Goal: Information Seeking & Learning: Learn about a topic

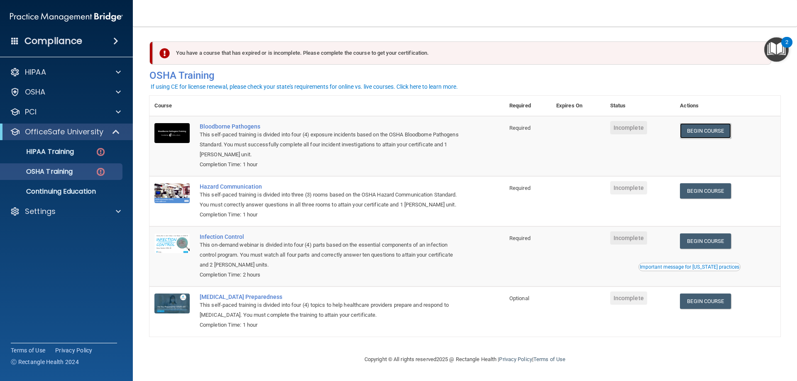
scroll to position [10, 0]
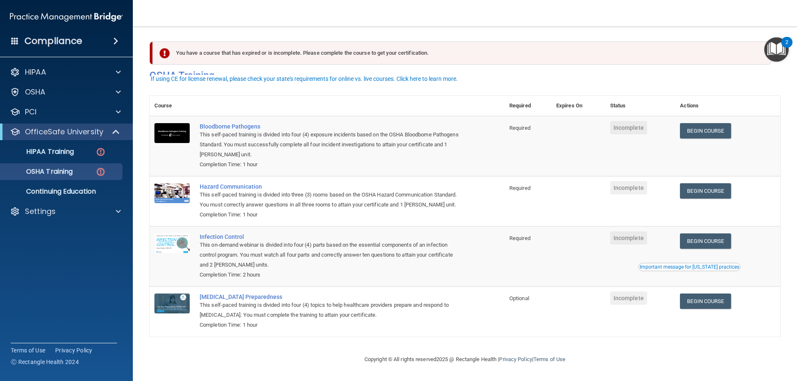
click at [430, 130] on div "This self-paced training is divided into four (4) exposure incidents based on t…" at bounding box center [331, 145] width 263 height 30
click at [262, 130] on div "This self-paced training is divided into four (4) exposure incidents based on t…" at bounding box center [331, 145] width 263 height 30
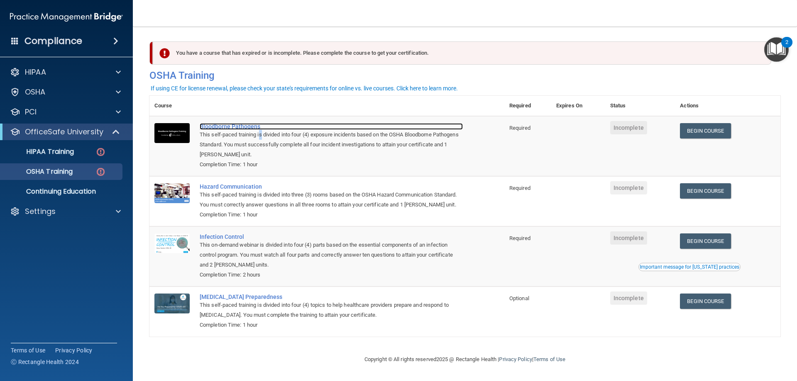
scroll to position [0, 0]
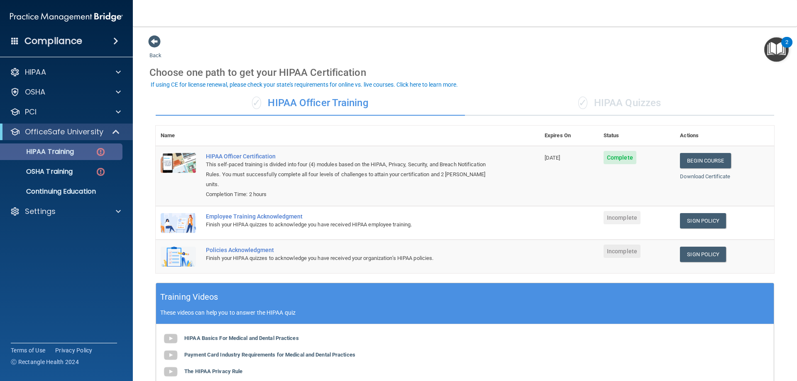
click at [61, 148] on p "HIPAA Training" at bounding box center [39, 152] width 68 height 8
click at [701, 156] on link "Begin Course" at bounding box center [705, 160] width 51 height 15
click at [290, 98] on div "✓ HIPAA Officer Training" at bounding box center [310, 103] width 309 height 25
click at [151, 40] on span at bounding box center [154, 41] width 12 height 12
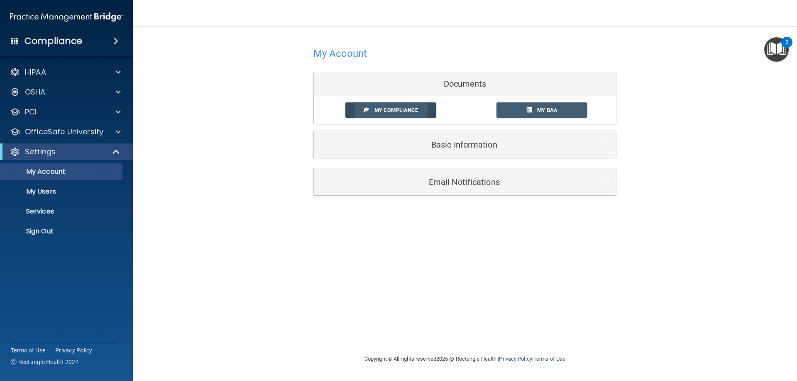
click at [408, 107] on span "My Compliance" at bounding box center [396, 110] width 44 height 6
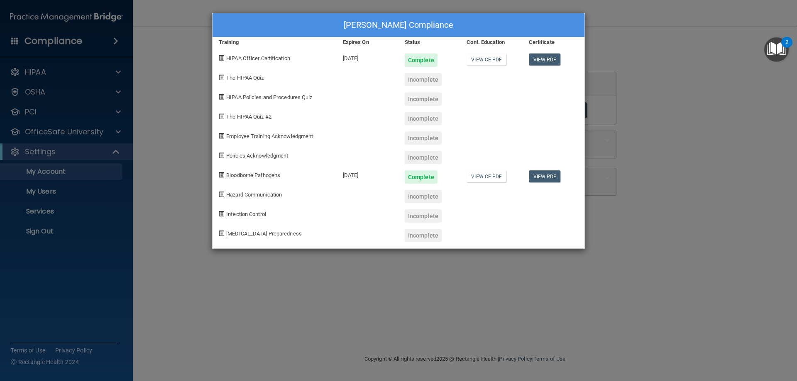
click at [427, 196] on div "Incomplete" at bounding box center [423, 196] width 37 height 13
click at [429, 213] on div "Incomplete" at bounding box center [423, 216] width 37 height 13
click at [423, 234] on div "Incomplete" at bounding box center [423, 235] width 37 height 13
click at [223, 76] on span at bounding box center [221, 77] width 5 height 5
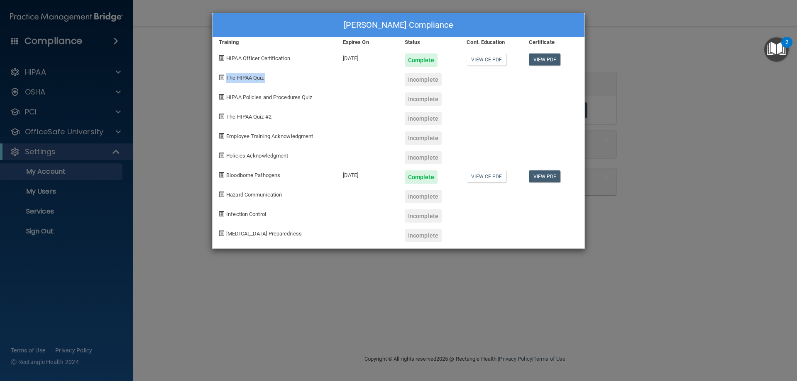
click at [223, 76] on span at bounding box center [221, 77] width 5 height 5
click at [424, 82] on div "Incomplete" at bounding box center [423, 79] width 37 height 13
click at [723, 168] on div "Sarah Ali's Compliance Training Expires On Status Cont. Education Certificate H…" at bounding box center [398, 190] width 797 height 381
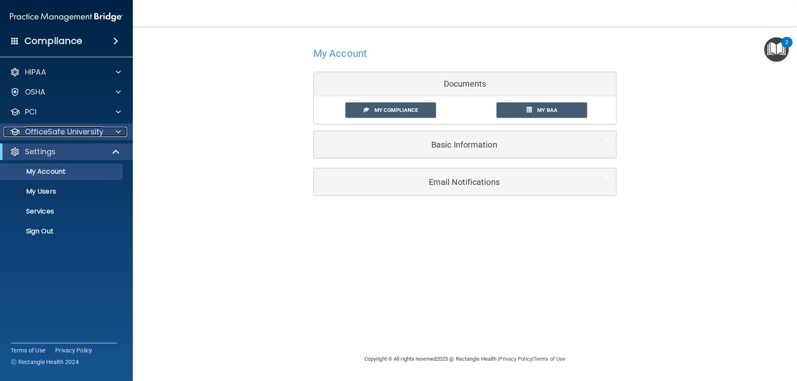
click at [49, 130] on p "OfficeSafe University" at bounding box center [64, 132] width 78 height 10
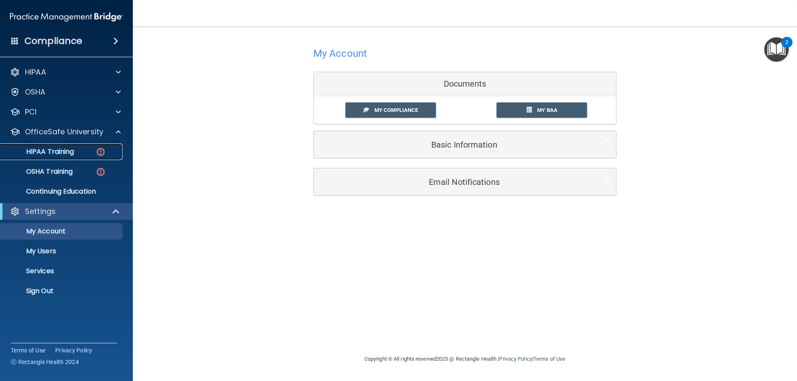
click at [54, 157] on link "HIPAA Training" at bounding box center [57, 152] width 131 height 17
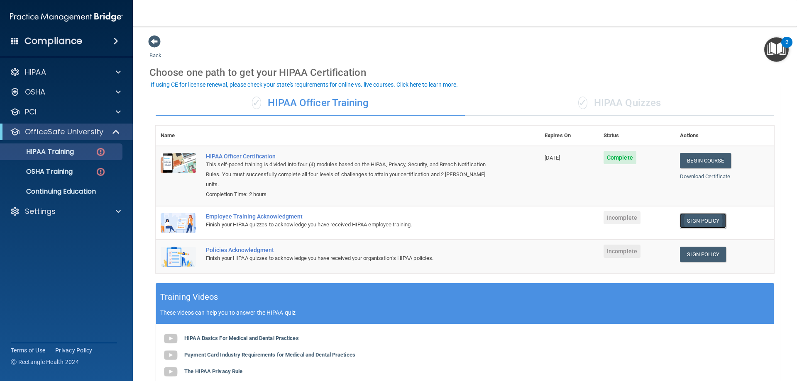
click at [696, 213] on link "Sign Policy" at bounding box center [703, 220] width 46 height 15
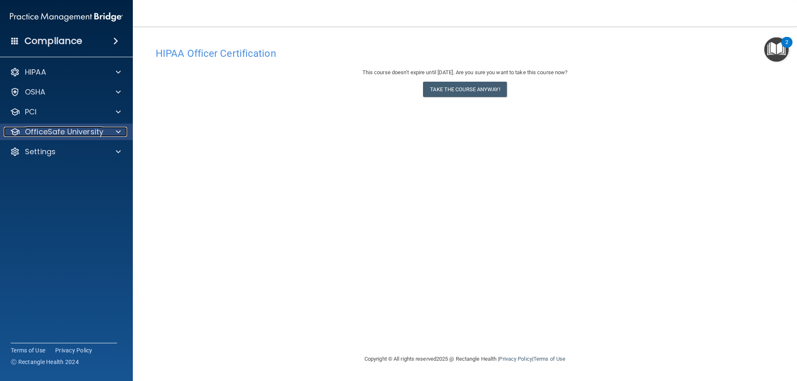
click at [48, 129] on p "OfficeSafe University" at bounding box center [64, 132] width 78 height 10
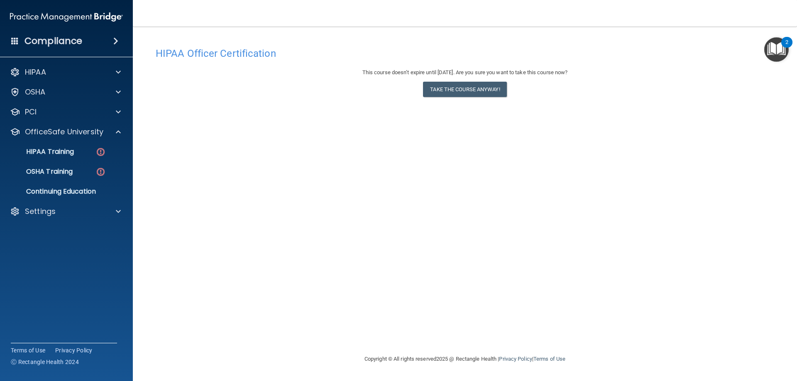
click at [43, 43] on h4 "Compliance" at bounding box center [53, 41] width 58 height 12
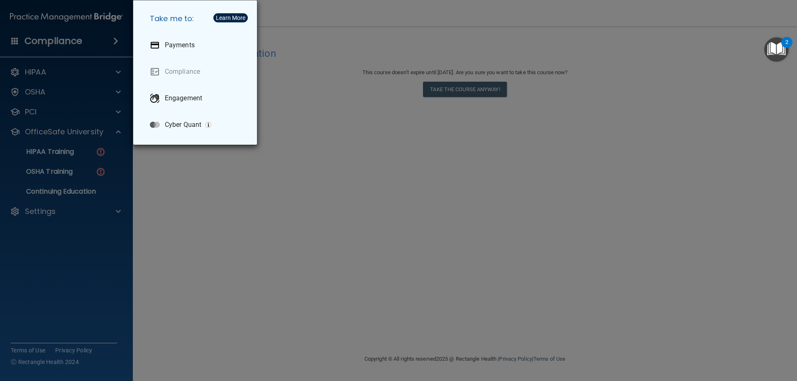
click at [207, 227] on div "Take me to: Payments Compliance Engagement Cyber Quant" at bounding box center [398, 190] width 797 height 381
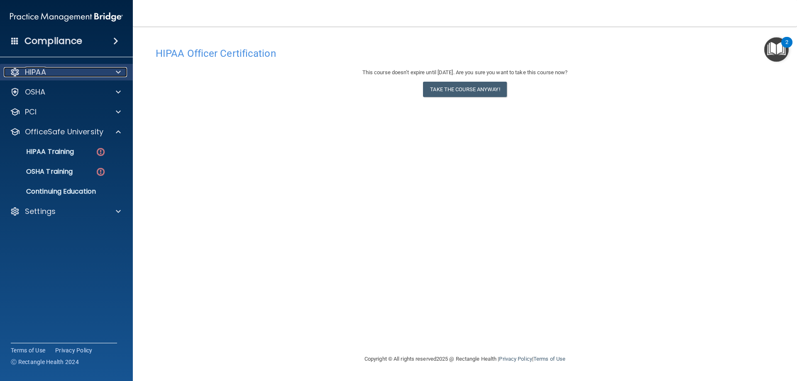
click at [36, 73] on p "HIPAA" at bounding box center [35, 72] width 21 height 10
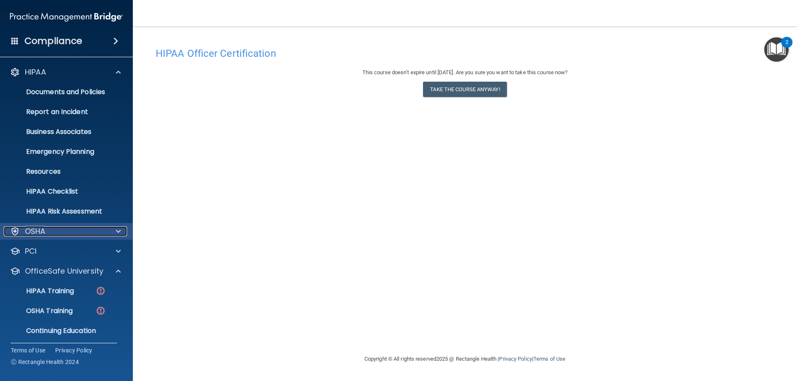
click at [55, 230] on div "OSHA" at bounding box center [55, 232] width 103 height 10
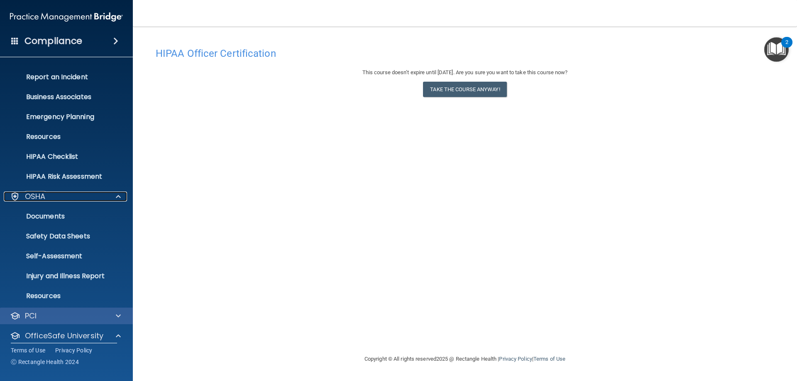
scroll to position [83, 0]
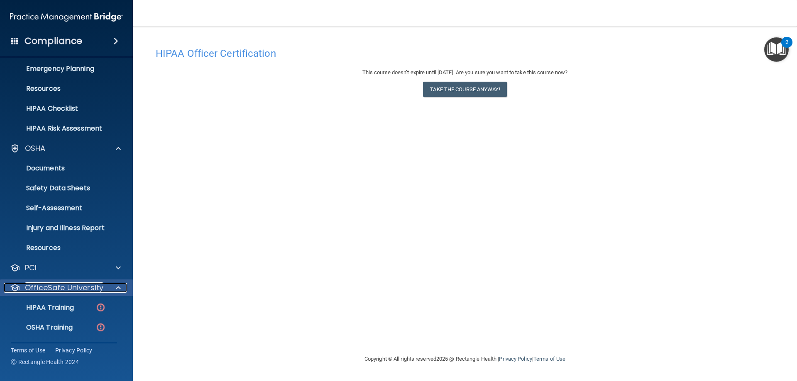
click at [66, 284] on p "OfficeSafe University" at bounding box center [64, 288] width 78 height 10
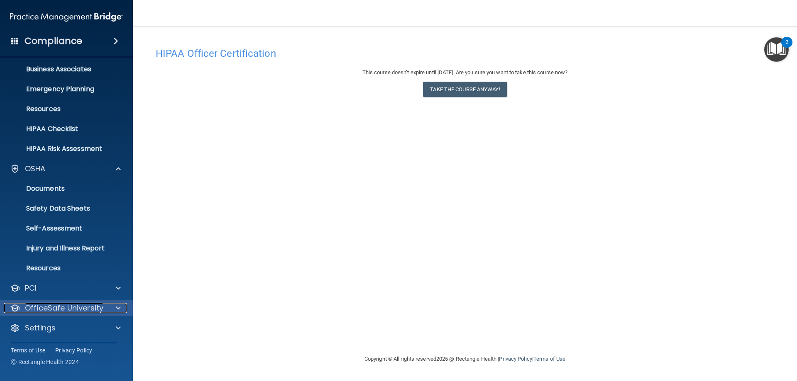
scroll to position [63, 0]
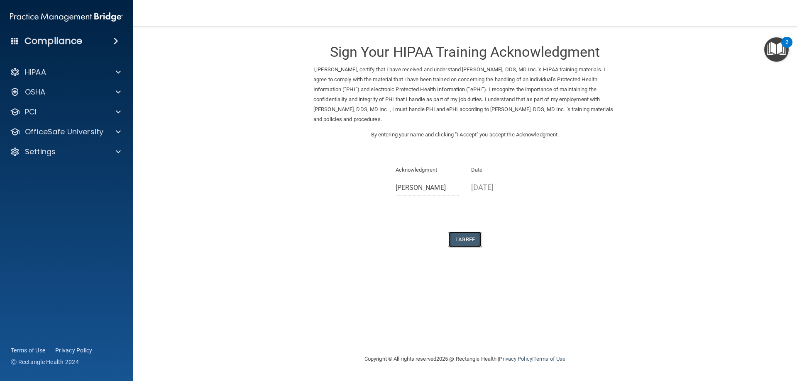
click at [456, 233] on button "I Agree" at bounding box center [464, 239] width 33 height 15
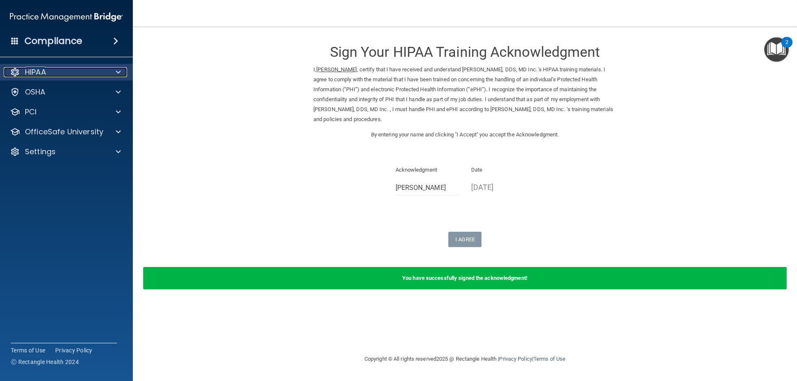
click at [33, 75] on p "HIPAA" at bounding box center [35, 72] width 21 height 10
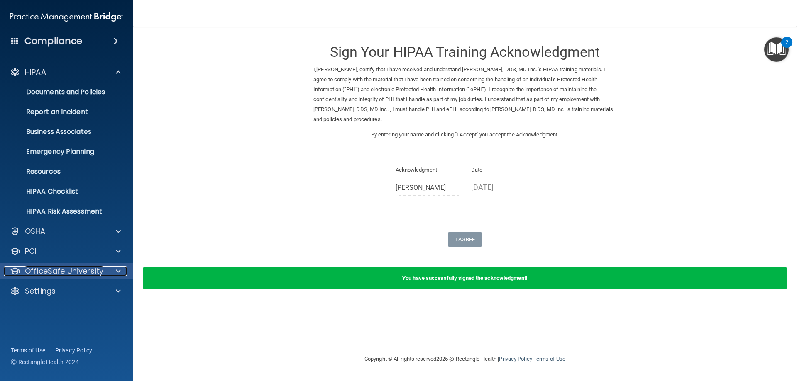
click at [51, 269] on p "OfficeSafe University" at bounding box center [64, 271] width 78 height 10
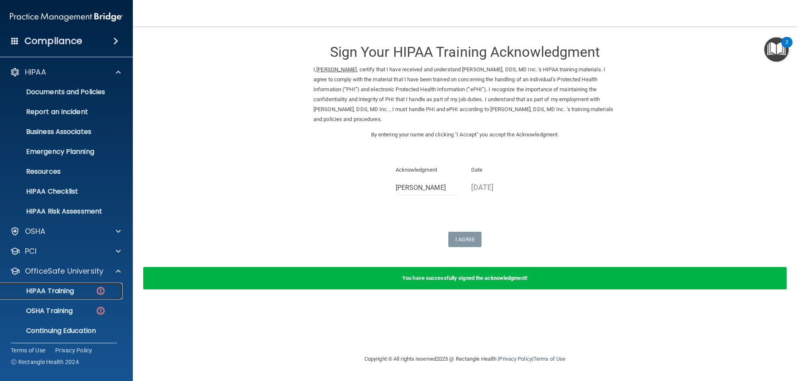
click at [51, 288] on p "HIPAA Training" at bounding box center [39, 291] width 68 height 8
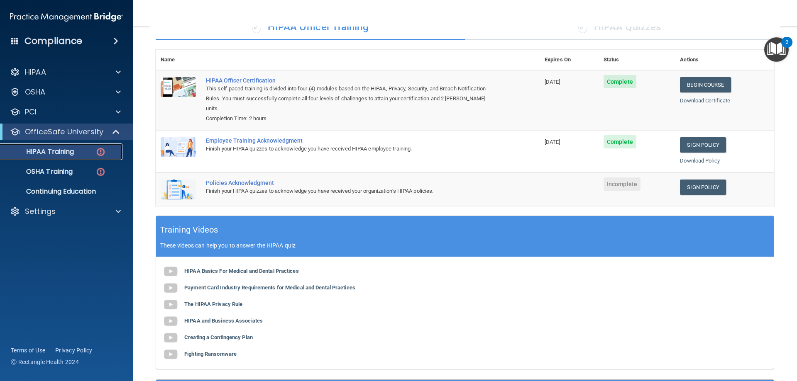
scroll to position [76, 0]
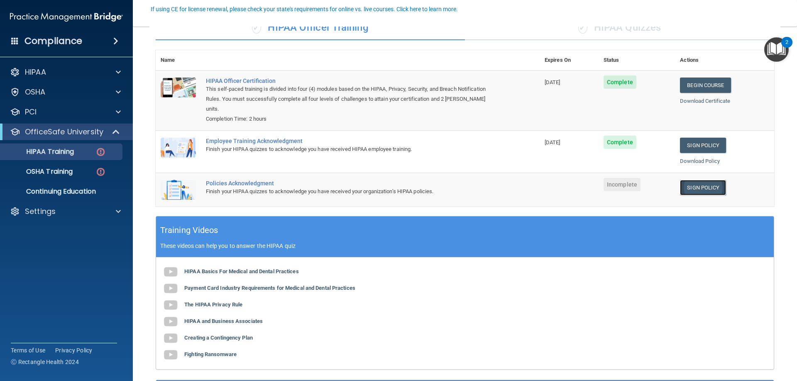
click at [688, 180] on link "Sign Policy" at bounding box center [703, 187] width 46 height 15
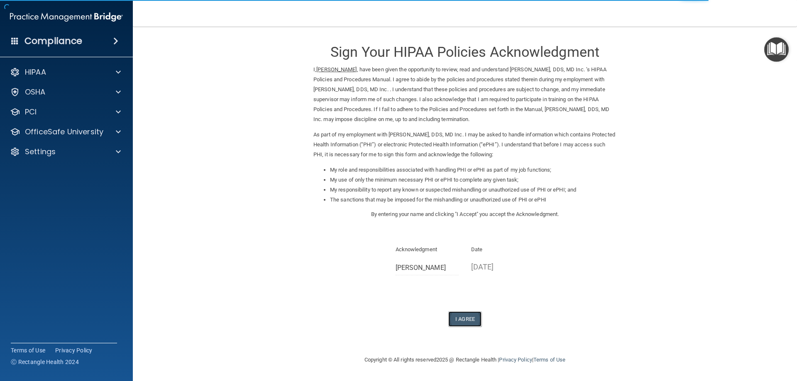
click at [467, 324] on button "I Agree" at bounding box center [464, 319] width 33 height 15
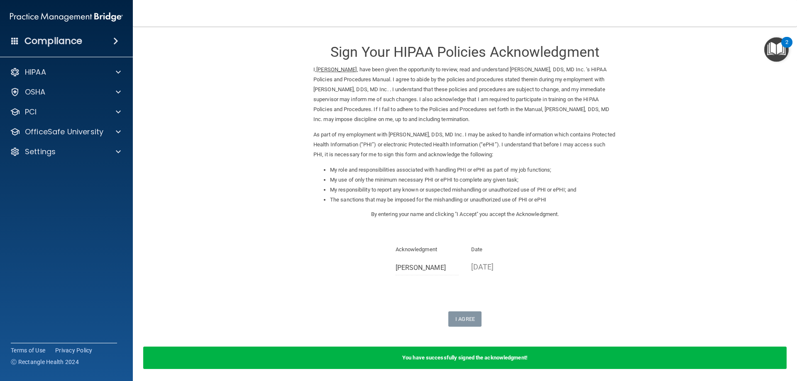
scroll to position [31, 0]
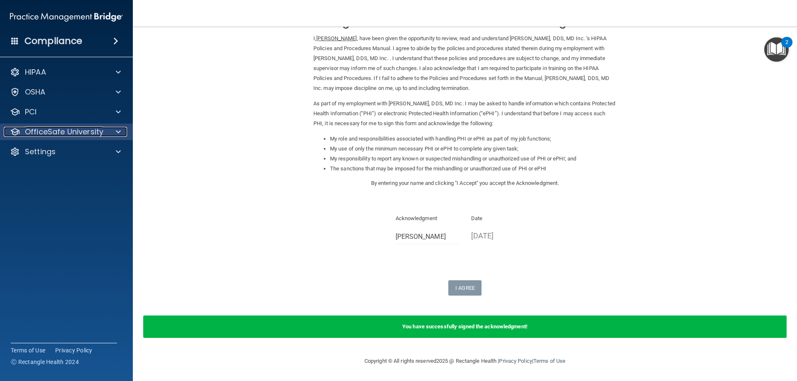
click at [83, 133] on p "OfficeSafe University" at bounding box center [64, 132] width 78 height 10
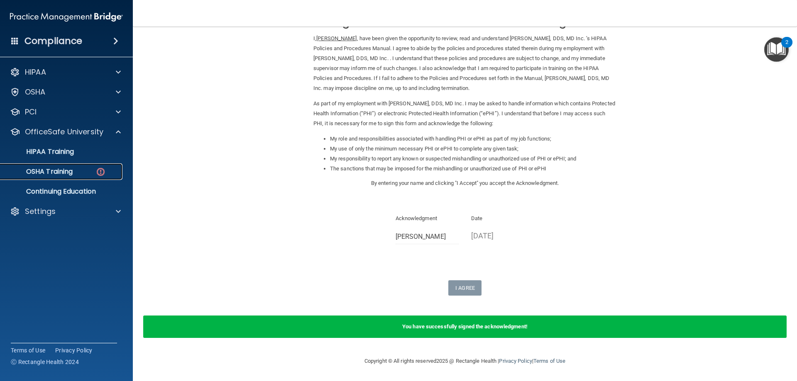
click at [67, 168] on p "OSHA Training" at bounding box center [38, 172] width 67 height 8
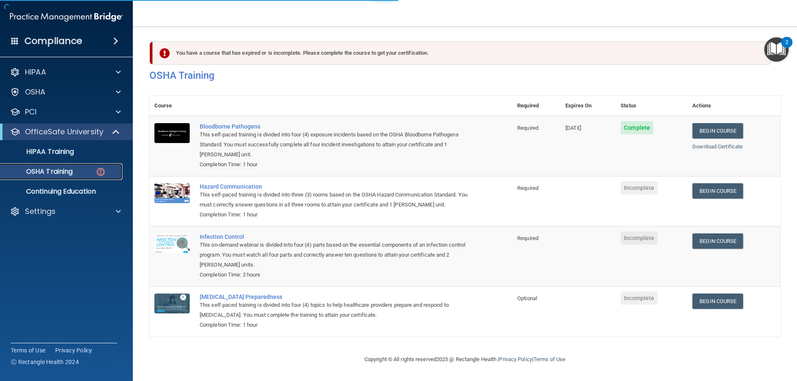
scroll to position [10, 0]
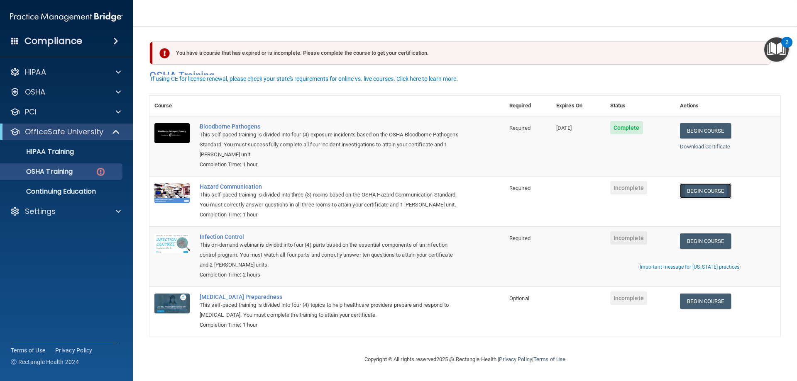
click at [703, 183] on link "Begin Course" at bounding box center [705, 190] width 51 height 15
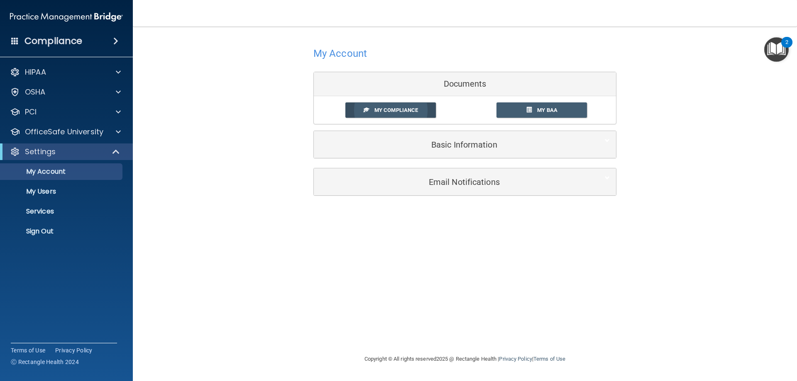
click at [391, 109] on span "My Compliance" at bounding box center [396, 110] width 44 height 6
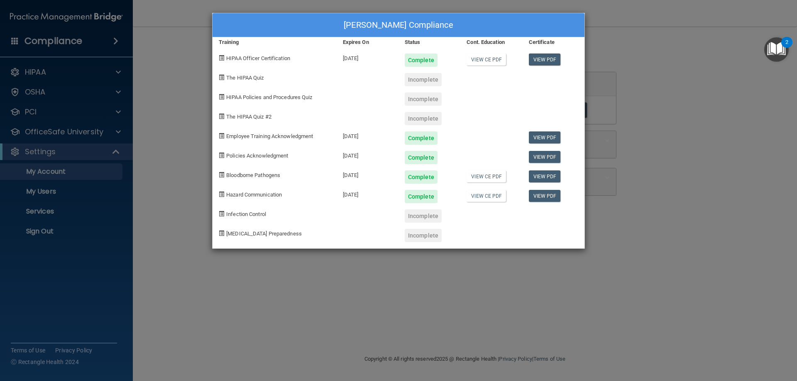
click at [251, 72] on div "The HIPAA Quiz" at bounding box center [274, 77] width 124 height 20
click at [550, 294] on div "Sarah Ali's Compliance Training Expires On Status Cont. Education Certificate H…" at bounding box center [398, 190] width 797 height 381
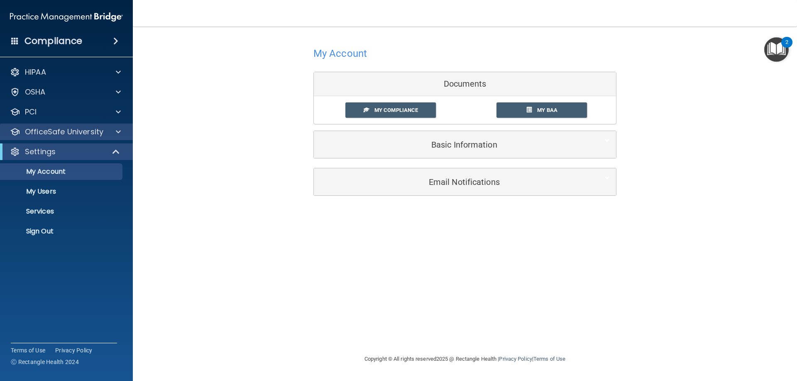
click at [56, 125] on div "OfficeSafe University" at bounding box center [66, 132] width 133 height 17
click at [32, 130] on p "OfficeSafe University" at bounding box center [64, 132] width 78 height 10
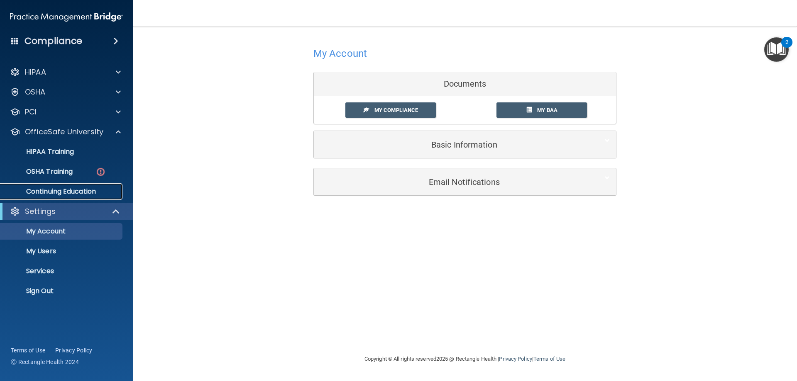
click at [53, 193] on p "Continuing Education" at bounding box center [61, 192] width 113 height 8
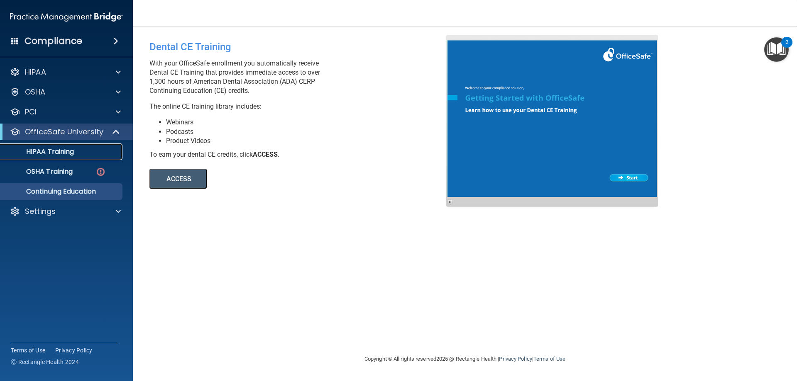
click at [54, 146] on link "HIPAA Training" at bounding box center [57, 152] width 131 height 17
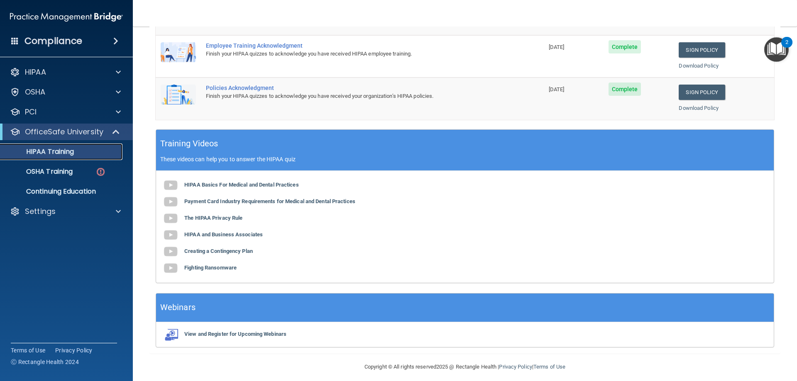
scroll to position [166, 0]
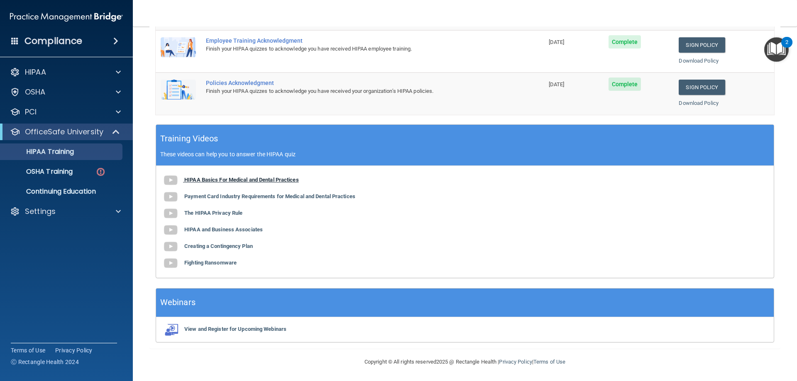
click at [209, 182] on b "HIPAA Basics For Medical and Dental Practices" at bounding box center [241, 180] width 115 height 6
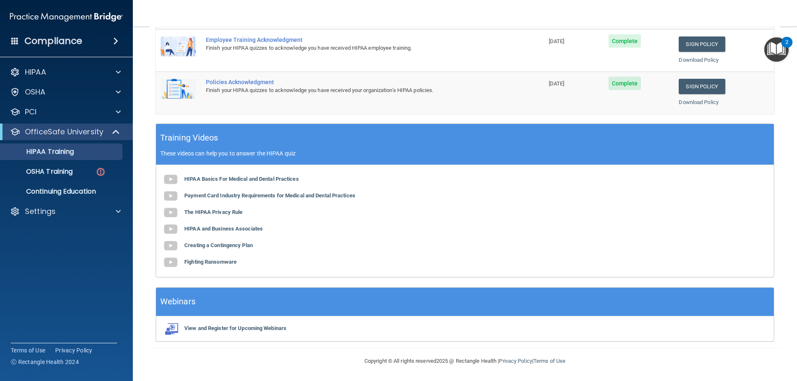
click at [383, 224] on div "HIPAA Basics For Medical and Dental Practices Payment Card Industry Requirement…" at bounding box center [465, 221] width 618 height 112
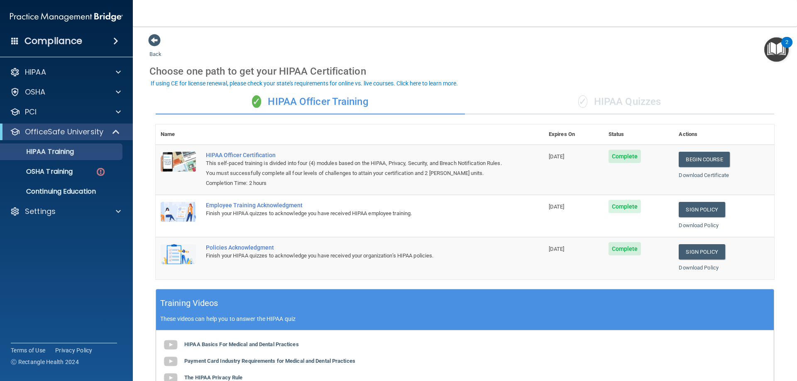
scroll to position [0, 0]
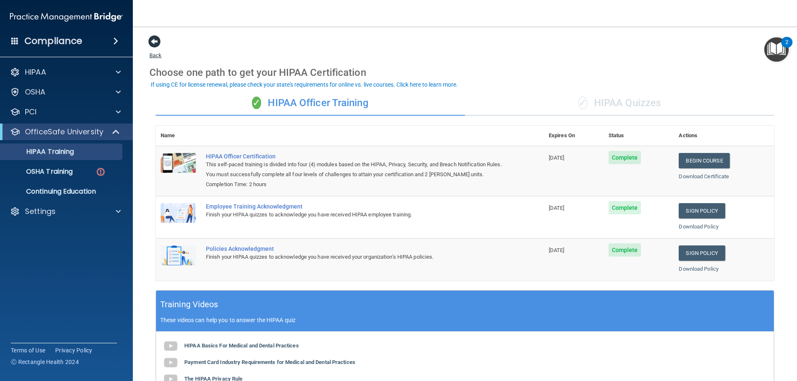
click at [155, 48] on span at bounding box center [154, 41] width 12 height 12
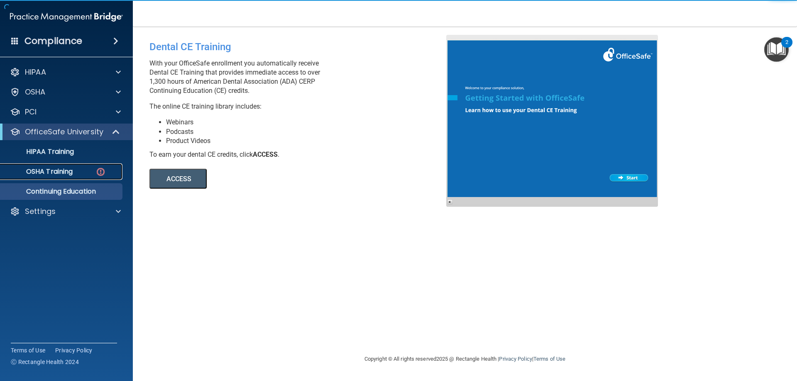
click at [42, 169] on p "OSHA Training" at bounding box center [38, 172] width 67 height 8
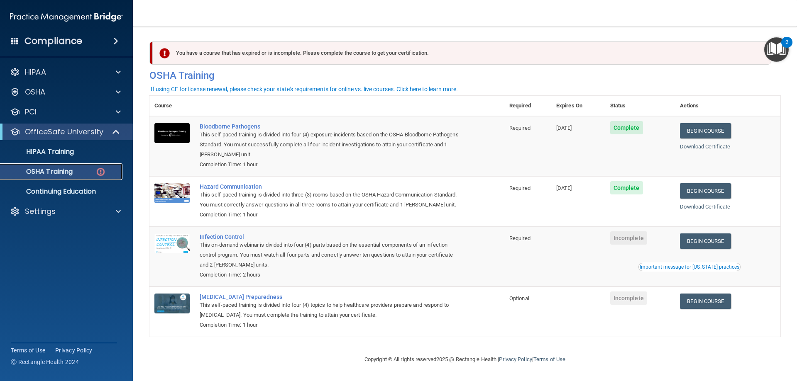
scroll to position [10, 0]
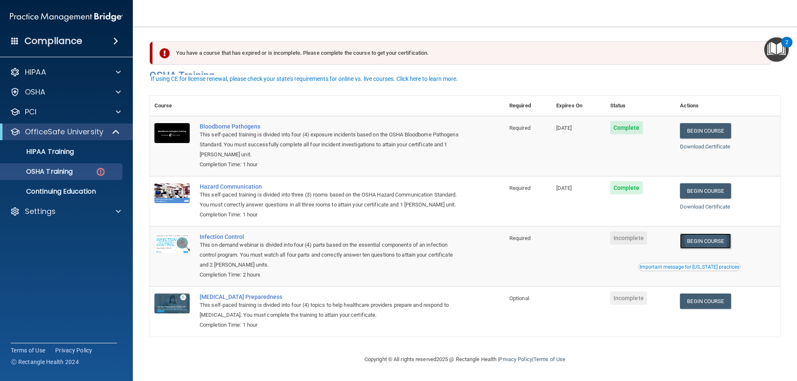
click at [720, 241] on link "Begin Course" at bounding box center [705, 241] width 51 height 15
